Goal: Task Accomplishment & Management: Complete application form

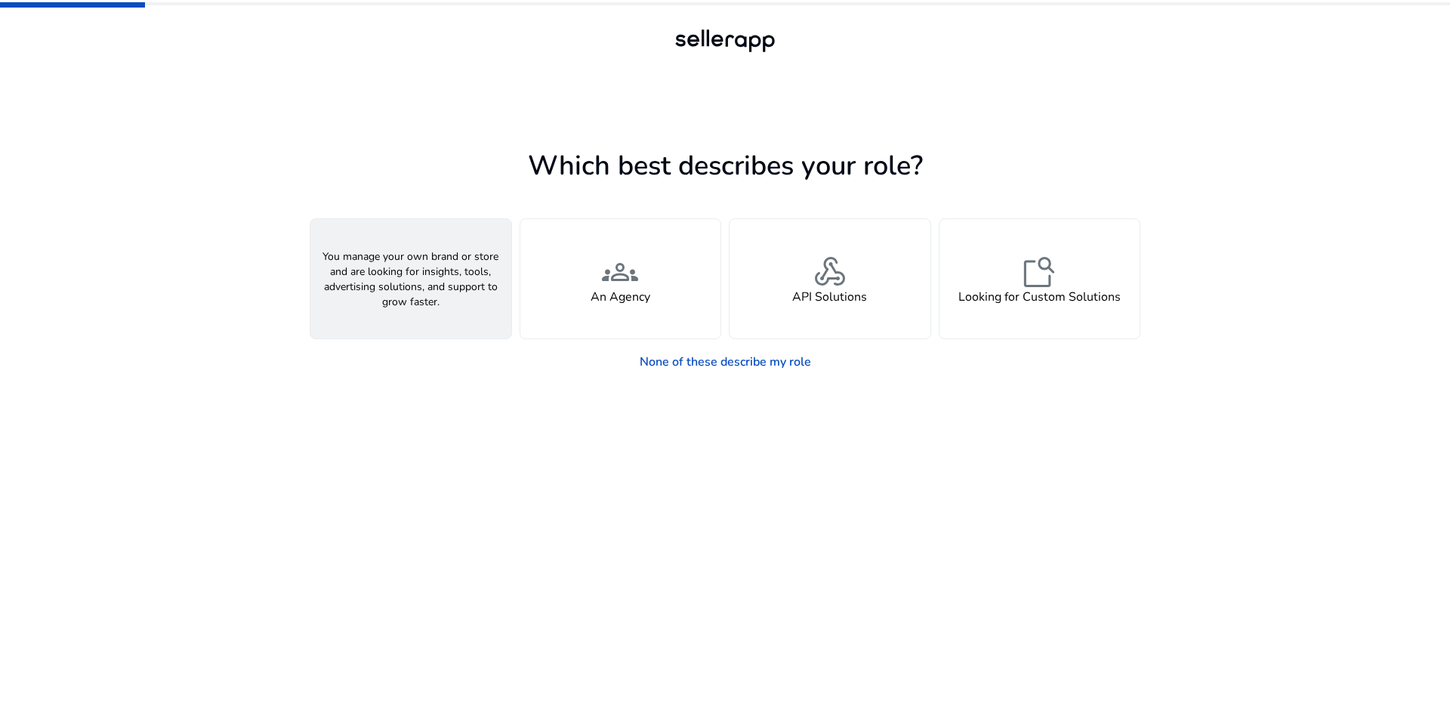
click at [436, 280] on div "person A Seller" at bounding box center [410, 278] width 201 height 119
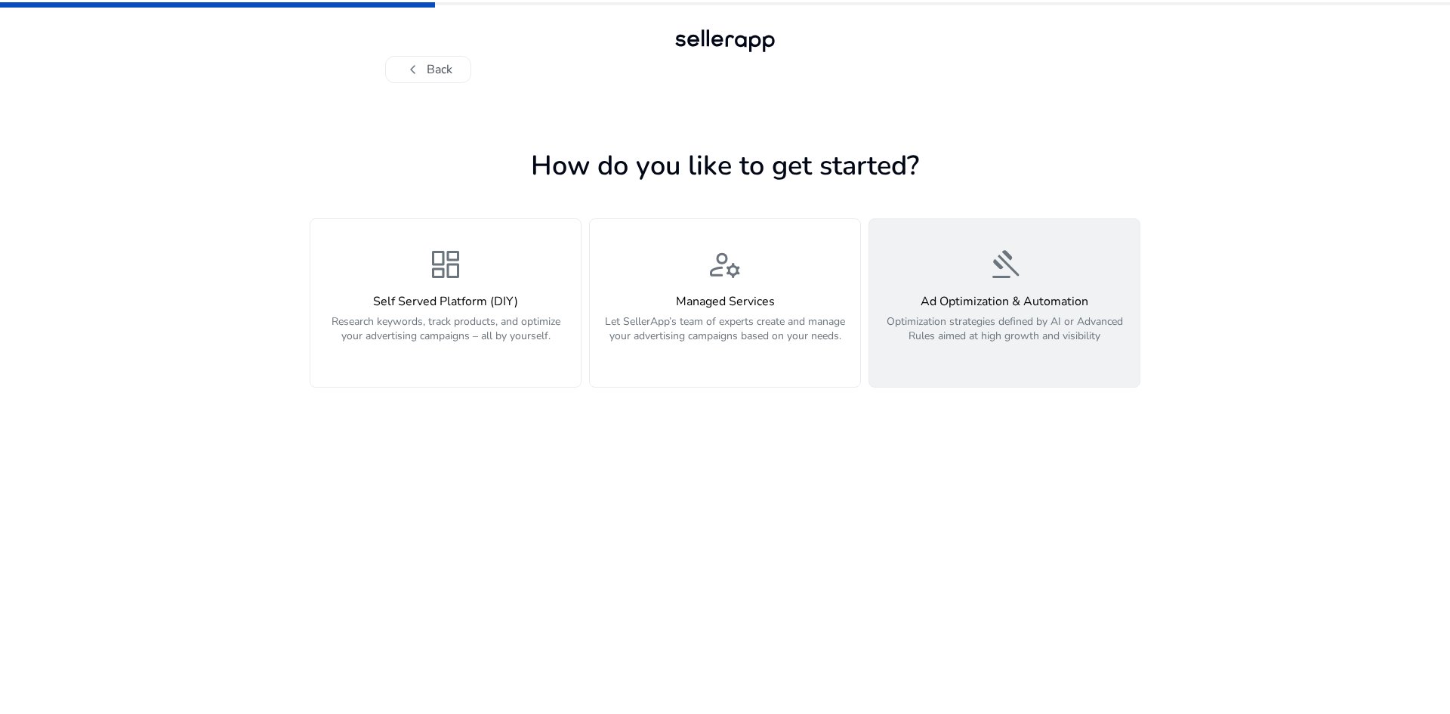
click at [934, 323] on p "Optimization strategies defined by AI or Advanced Rules aimed at high growth an…" at bounding box center [1005, 336] width 252 height 45
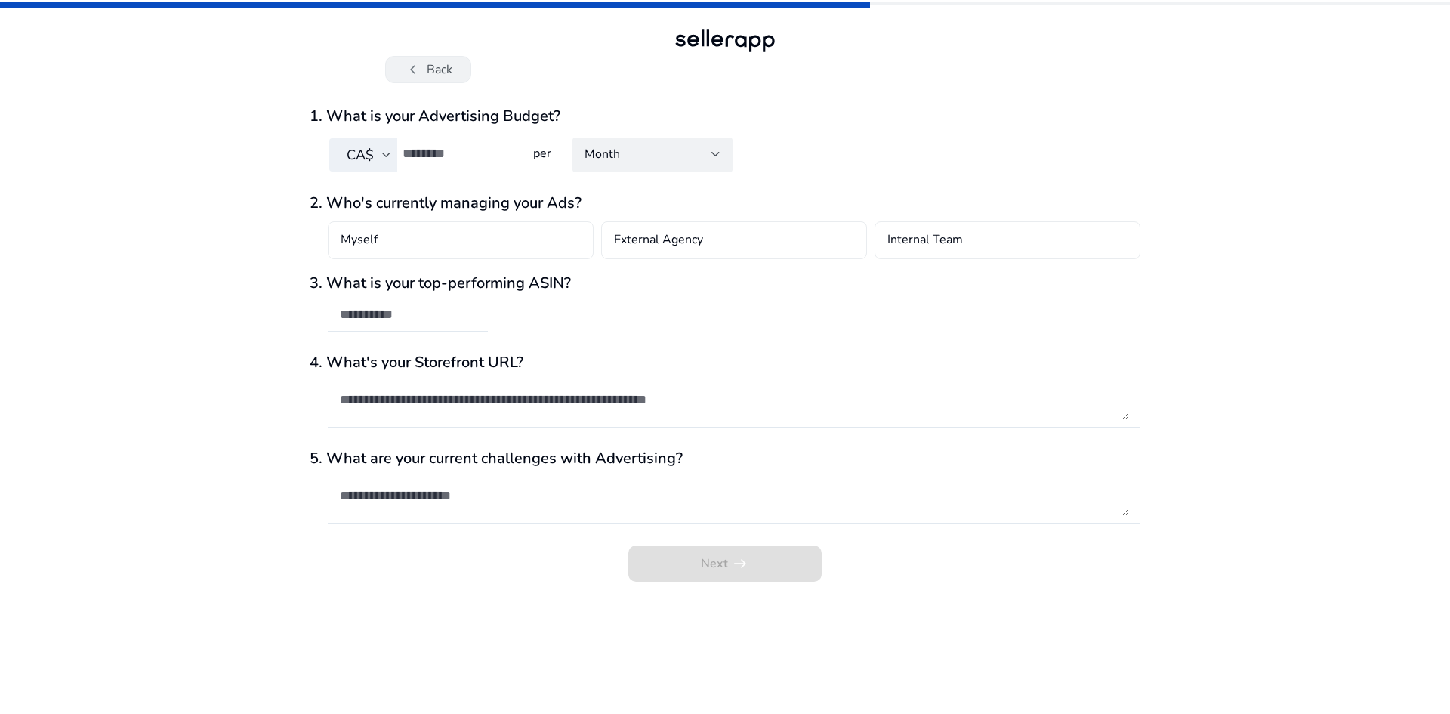
click at [422, 60] on button "chevron_left Back" at bounding box center [428, 69] width 86 height 27
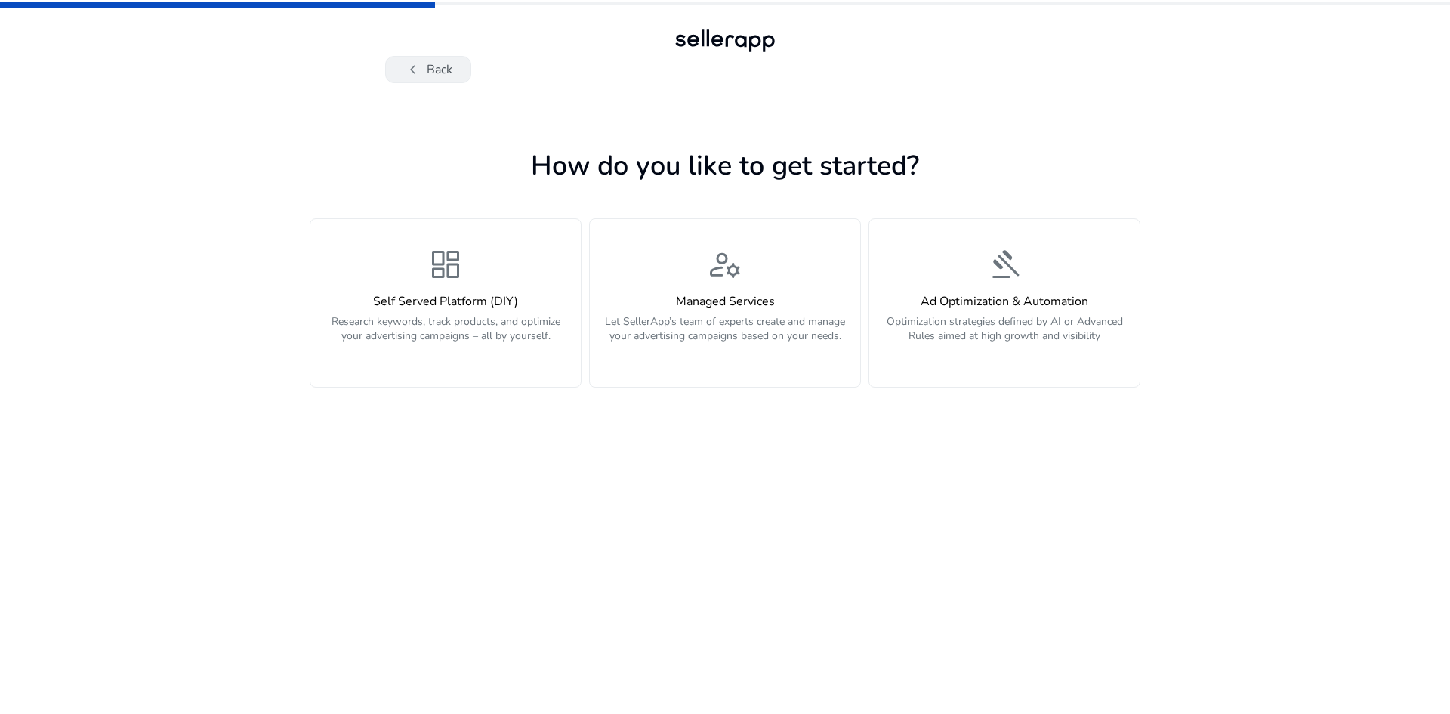
click at [411, 69] on span "chevron_left" at bounding box center [413, 69] width 18 height 18
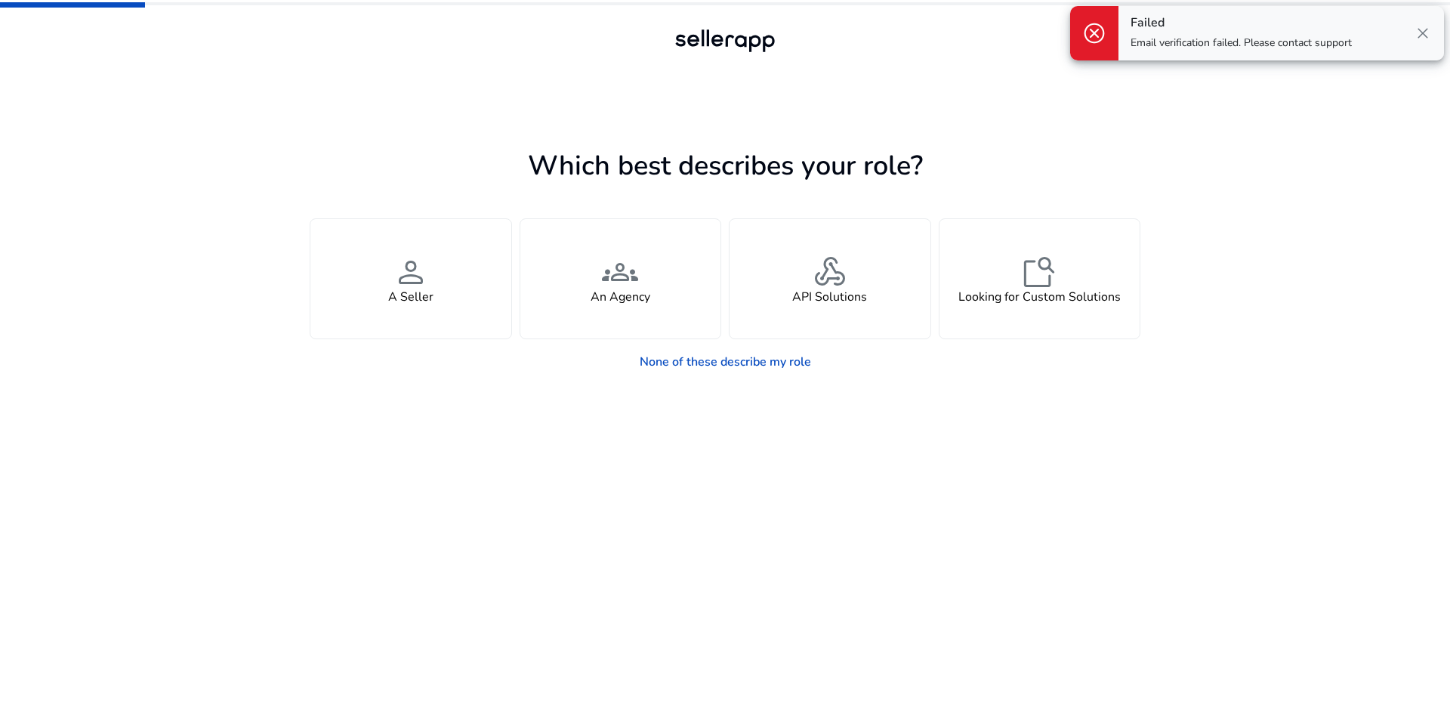
click at [1428, 28] on span "close" at bounding box center [1423, 33] width 18 height 18
